Goal: Task Accomplishment & Management: Use online tool/utility

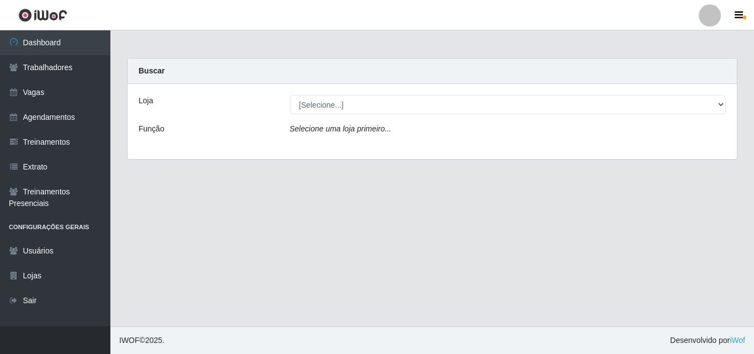
click at [328, 115] on div "Loja [Selecione...] Extremoz Supermercados Função Selecione uma loja primeiro..." at bounding box center [431, 121] width 609 height 75
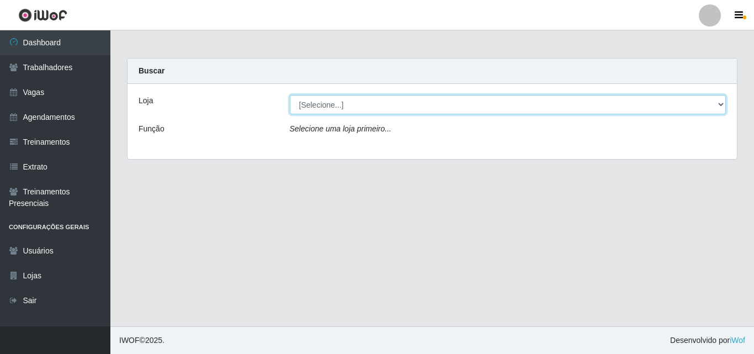
click at [330, 105] on select "[Selecione...] Extremoz Supermercados" at bounding box center [508, 104] width 436 height 19
select select "519"
click at [290, 95] on select "[Selecione...] Extremoz Supermercados" at bounding box center [508, 104] width 436 height 19
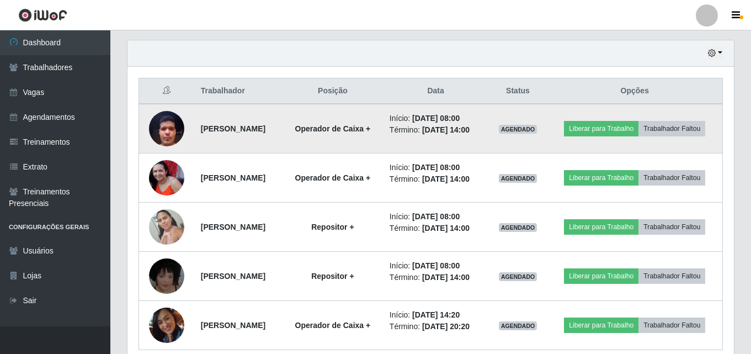
scroll to position [386, 0]
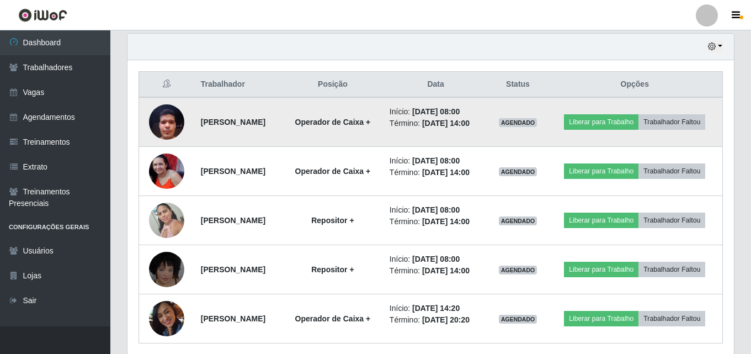
click at [156, 119] on img at bounding box center [166, 121] width 35 height 47
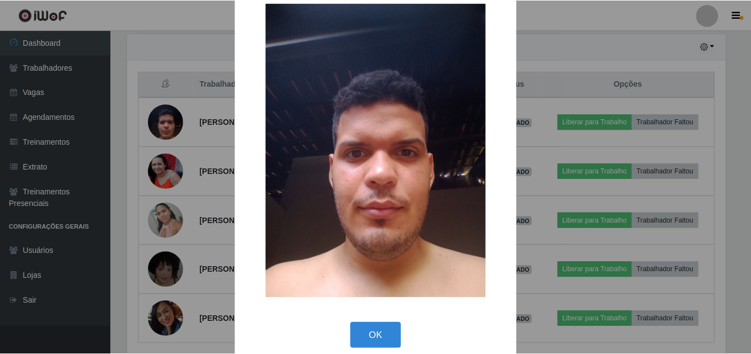
scroll to position [37, 0]
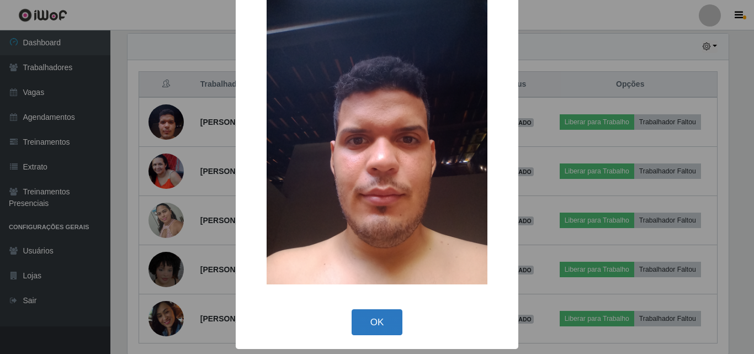
click at [373, 322] on button "OK" at bounding box center [376, 322] width 51 height 26
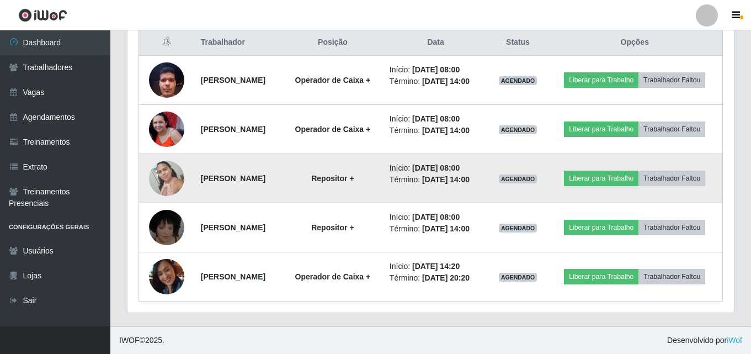
scroll to position [359, 0]
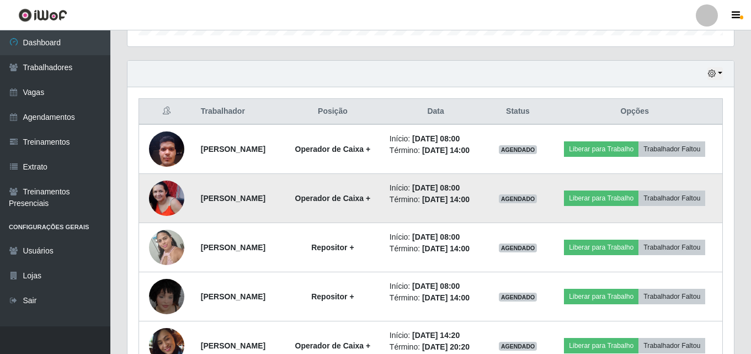
click at [161, 216] on img at bounding box center [166, 197] width 35 height 35
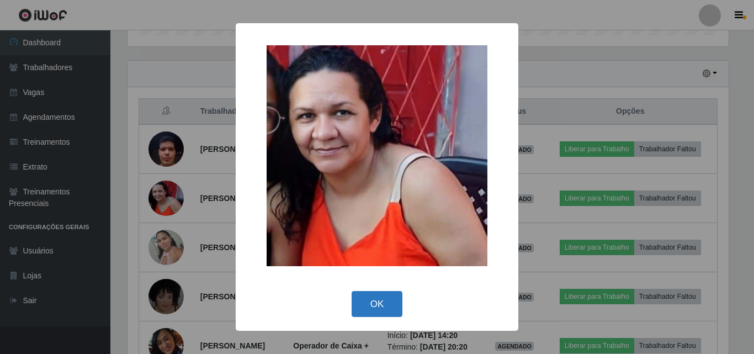
click at [375, 307] on button "OK" at bounding box center [376, 304] width 51 height 26
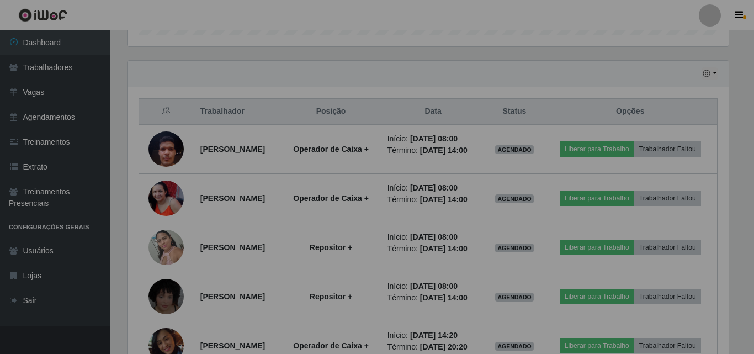
scroll to position [229, 606]
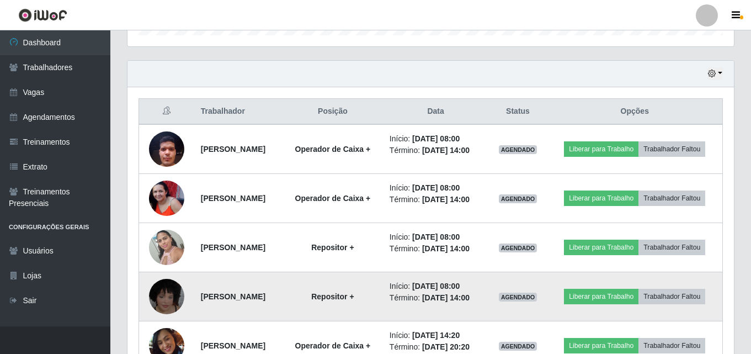
click at [151, 319] on img at bounding box center [166, 296] width 35 height 47
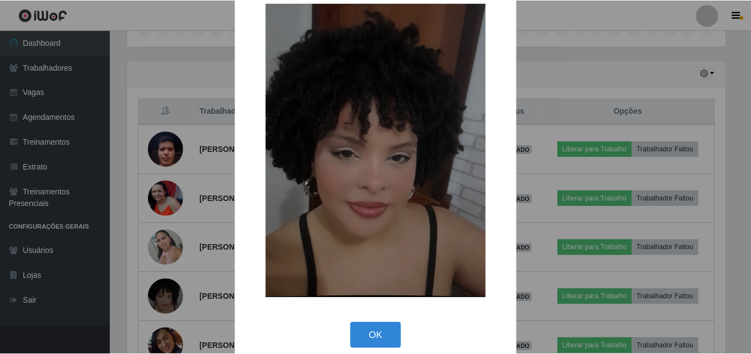
scroll to position [37, 0]
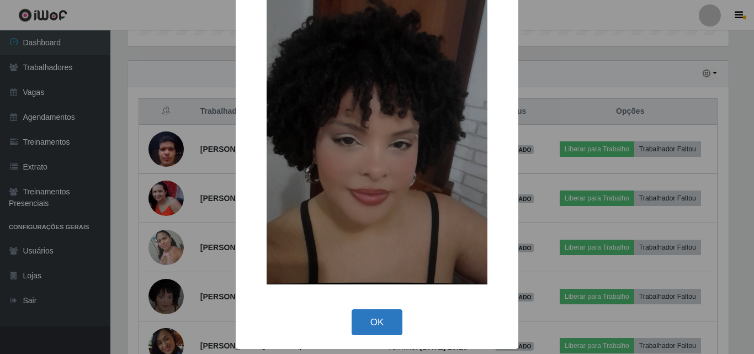
click at [376, 317] on button "OK" at bounding box center [376, 322] width 51 height 26
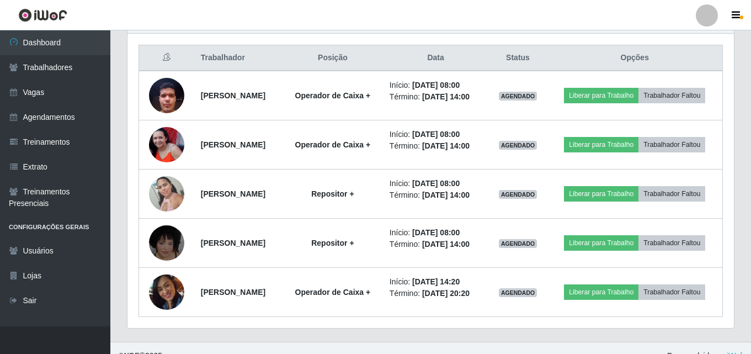
scroll to position [359, 0]
